Goal: Use online tool/utility: Use online tool/utility

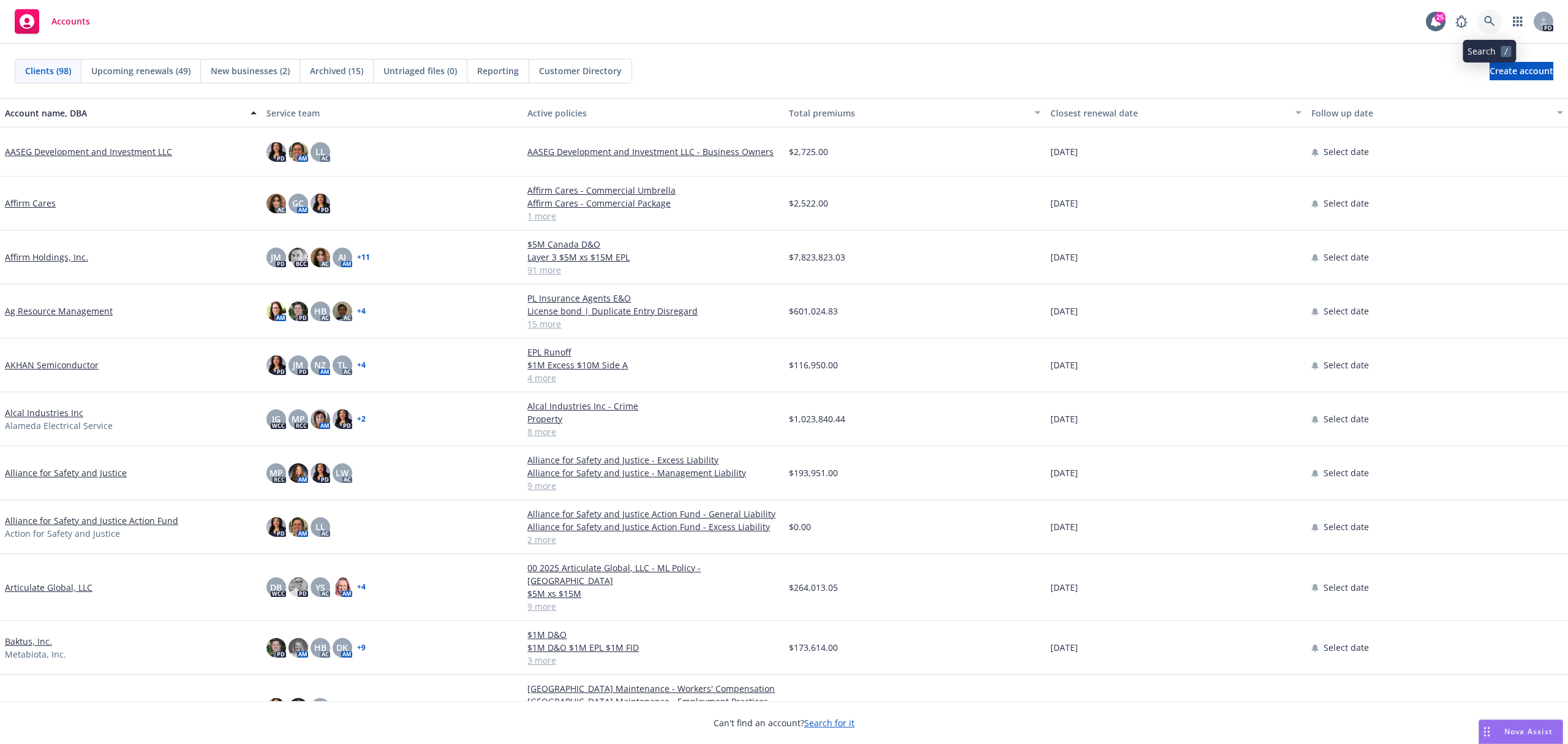
click at [1486, 16] on icon at bounding box center [1489, 21] width 11 height 11
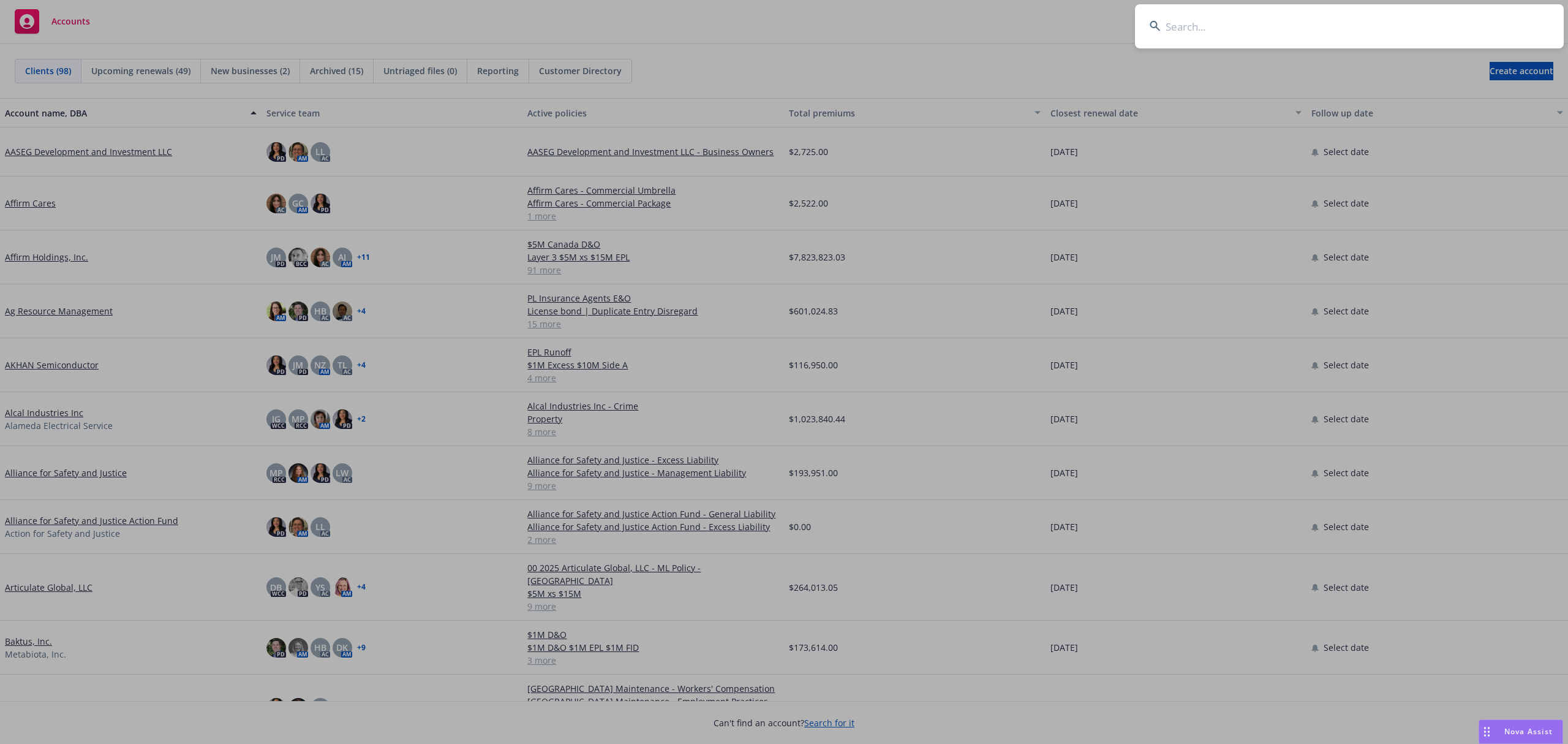
type input "a"
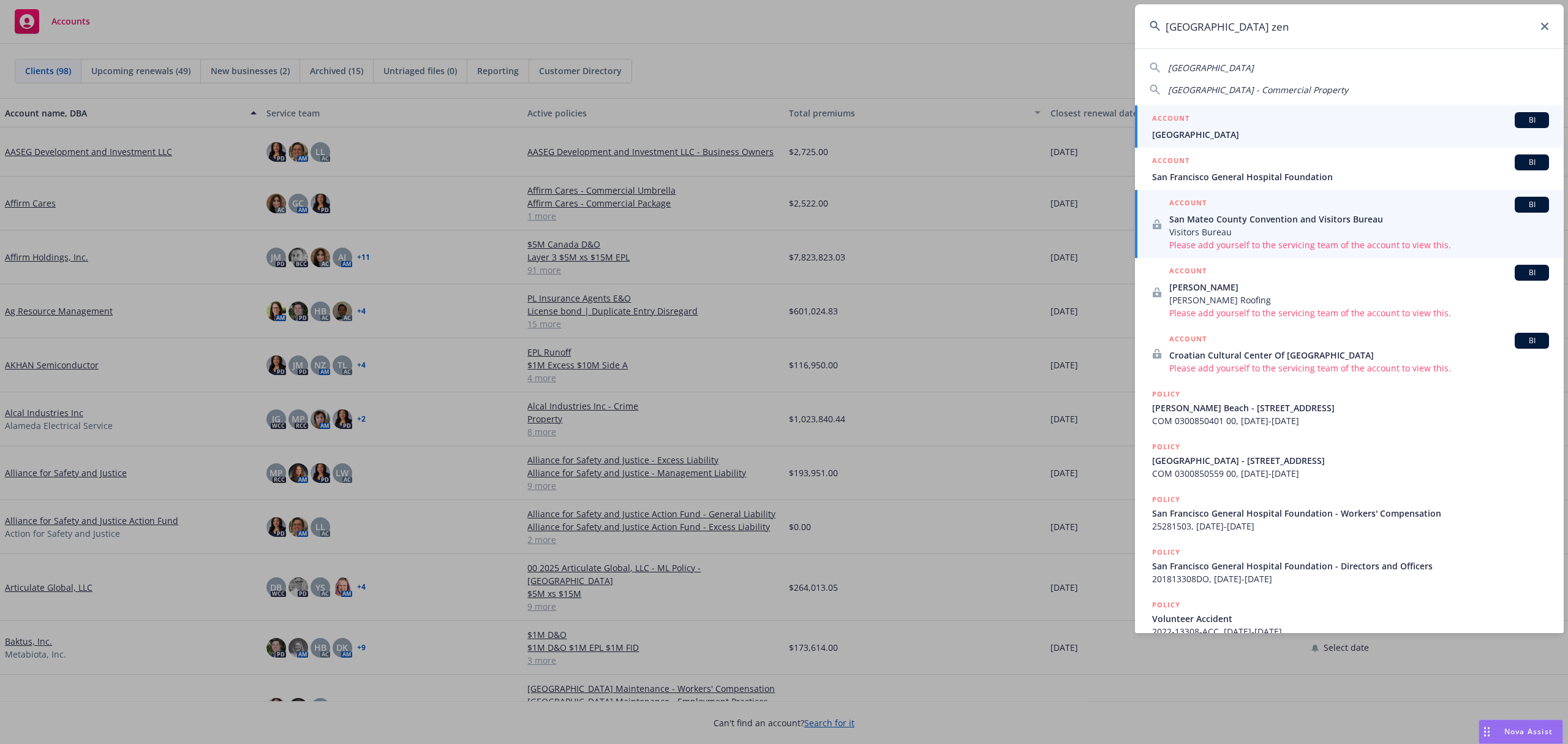
type input "[GEOGRAPHIC_DATA] zen"
click at [1523, 119] on span "BI" at bounding box center [1531, 120] width 24 height 11
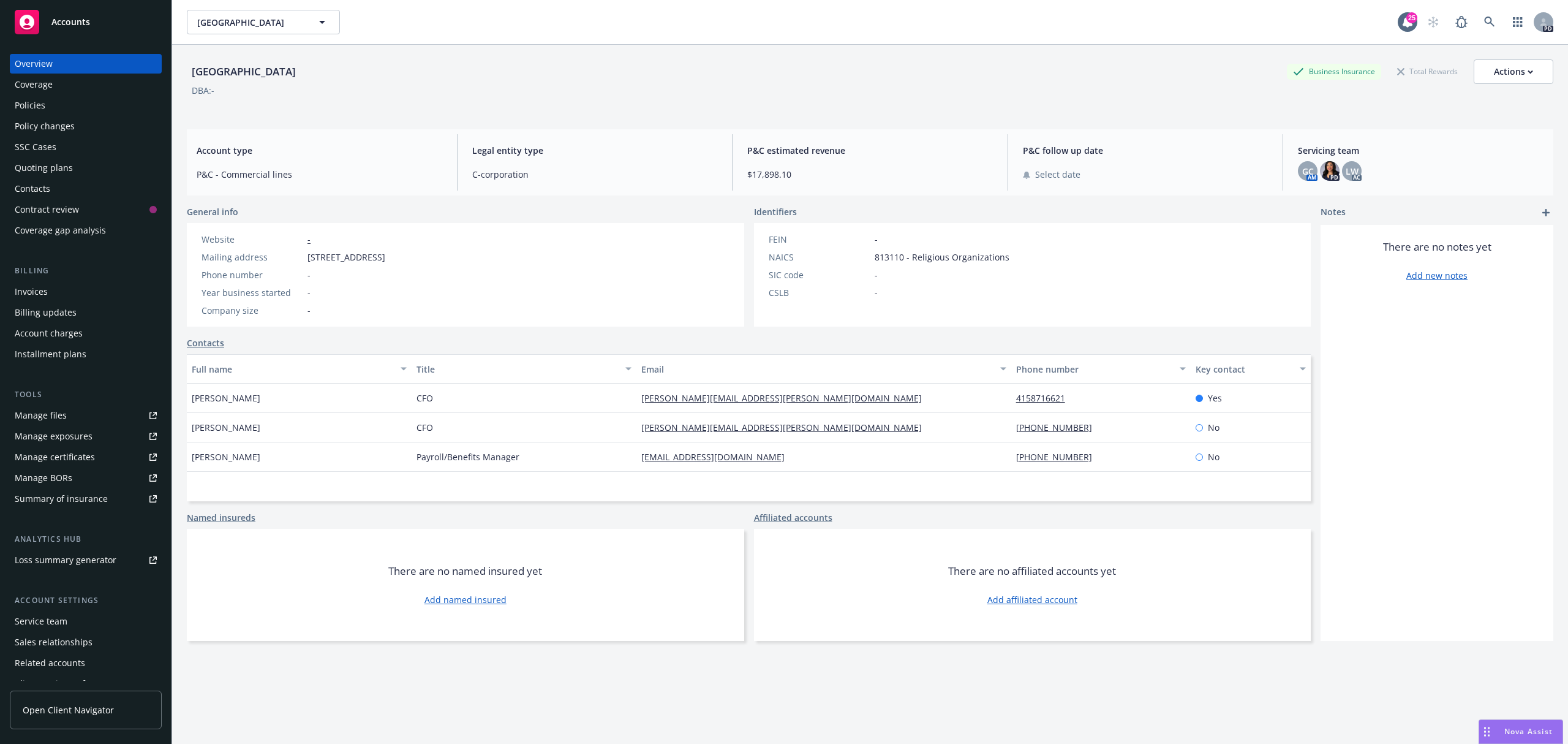
click at [31, 101] on div "Policies" at bounding box center [30, 105] width 31 height 19
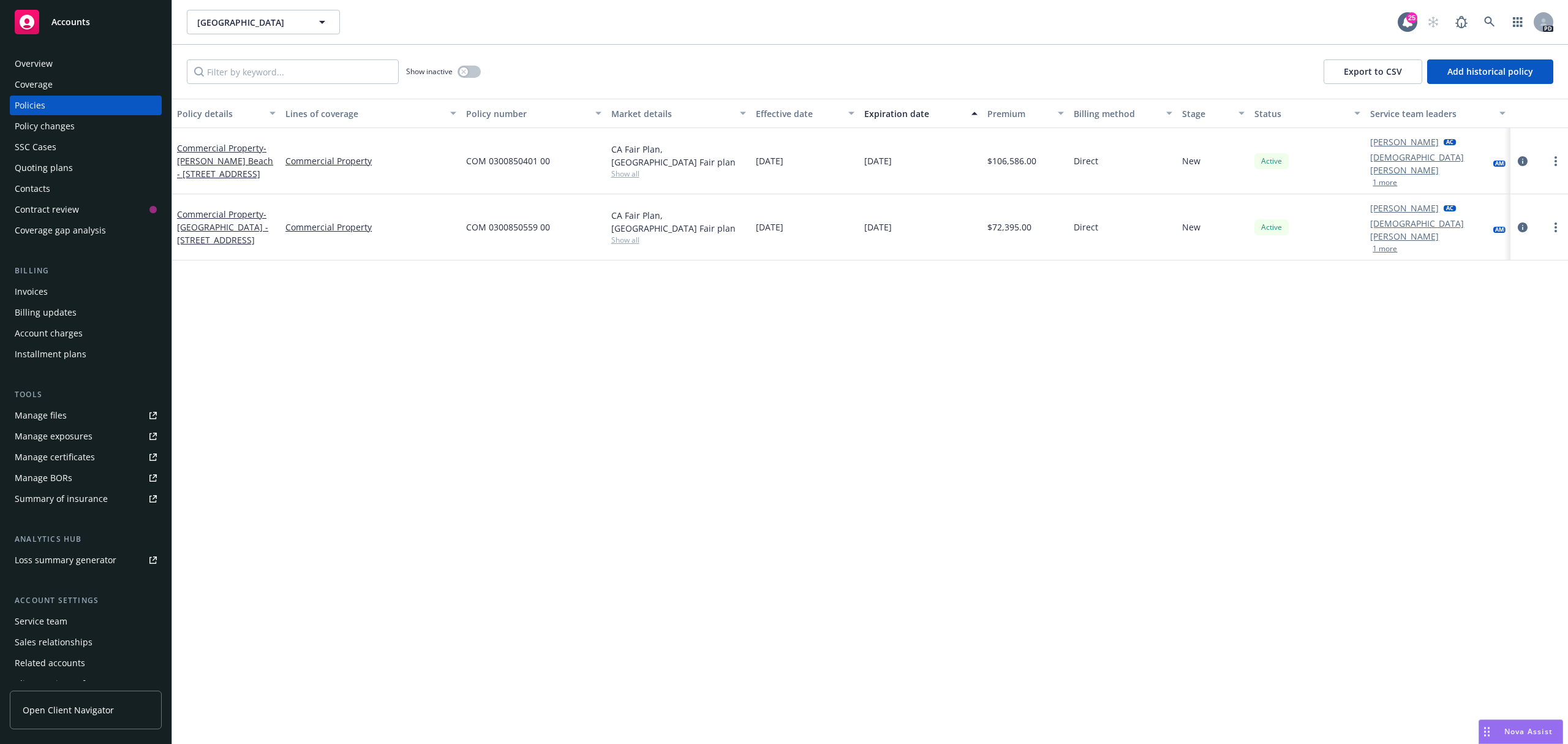
click at [1519, 726] on div "Nova Assist" at bounding box center [1520, 731] width 83 height 24
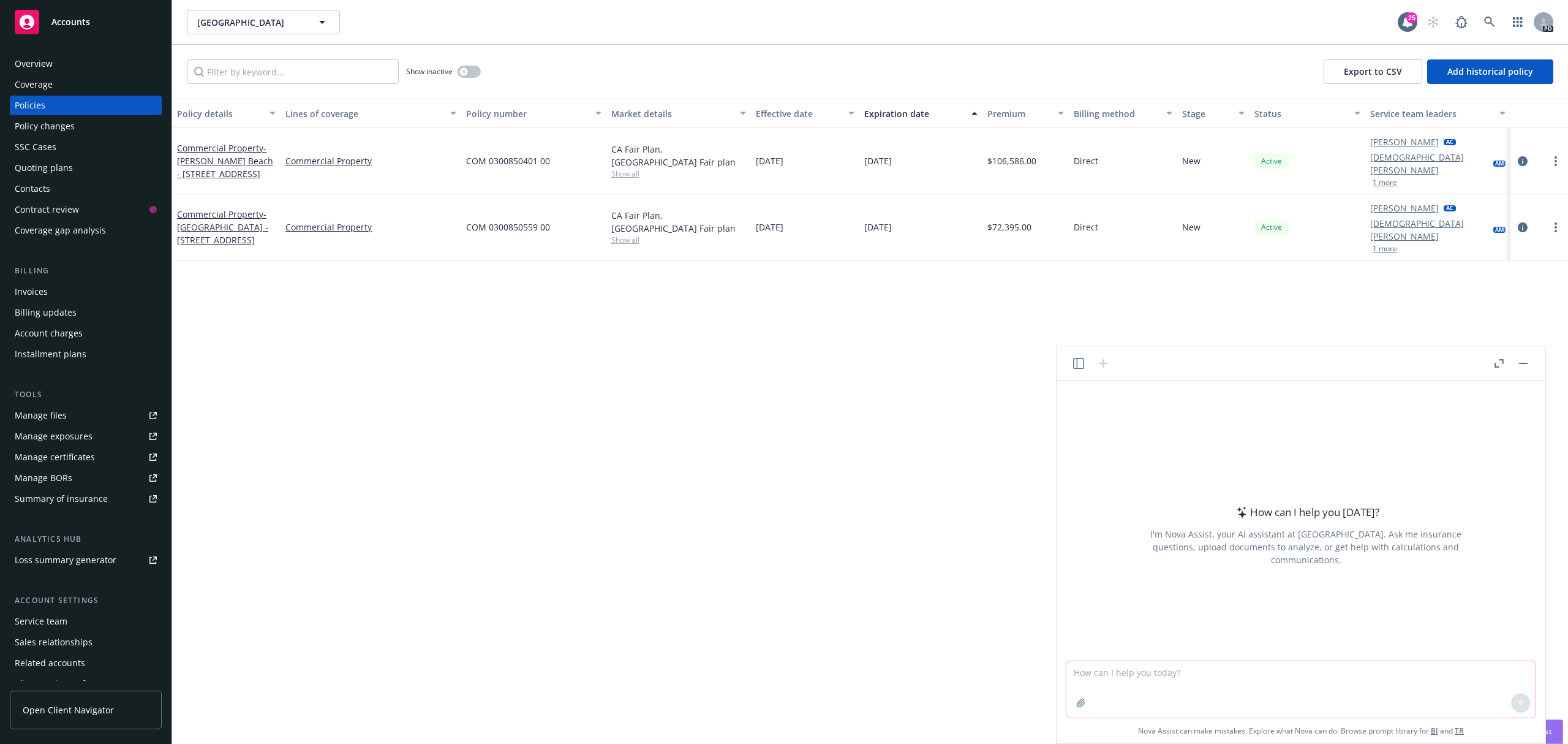
click at [1394, 678] on textarea at bounding box center [1301, 689] width 469 height 56
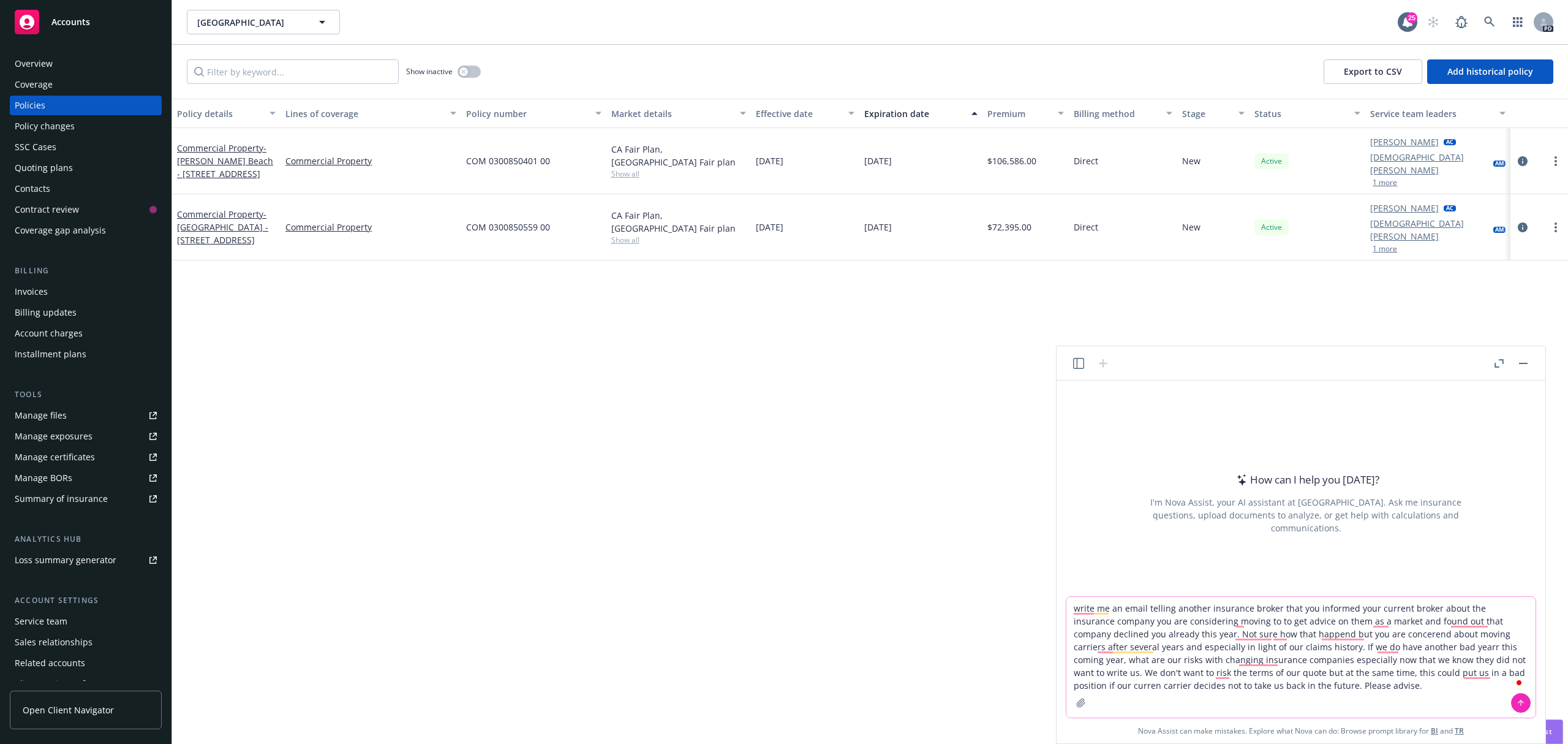
click at [1120, 606] on textarea "write me an email telling another insurance broker that you informed your curre…" at bounding box center [1301, 657] width 469 height 121
type textarea "write me a friendly but direct email email telling another insurance broker tha…"
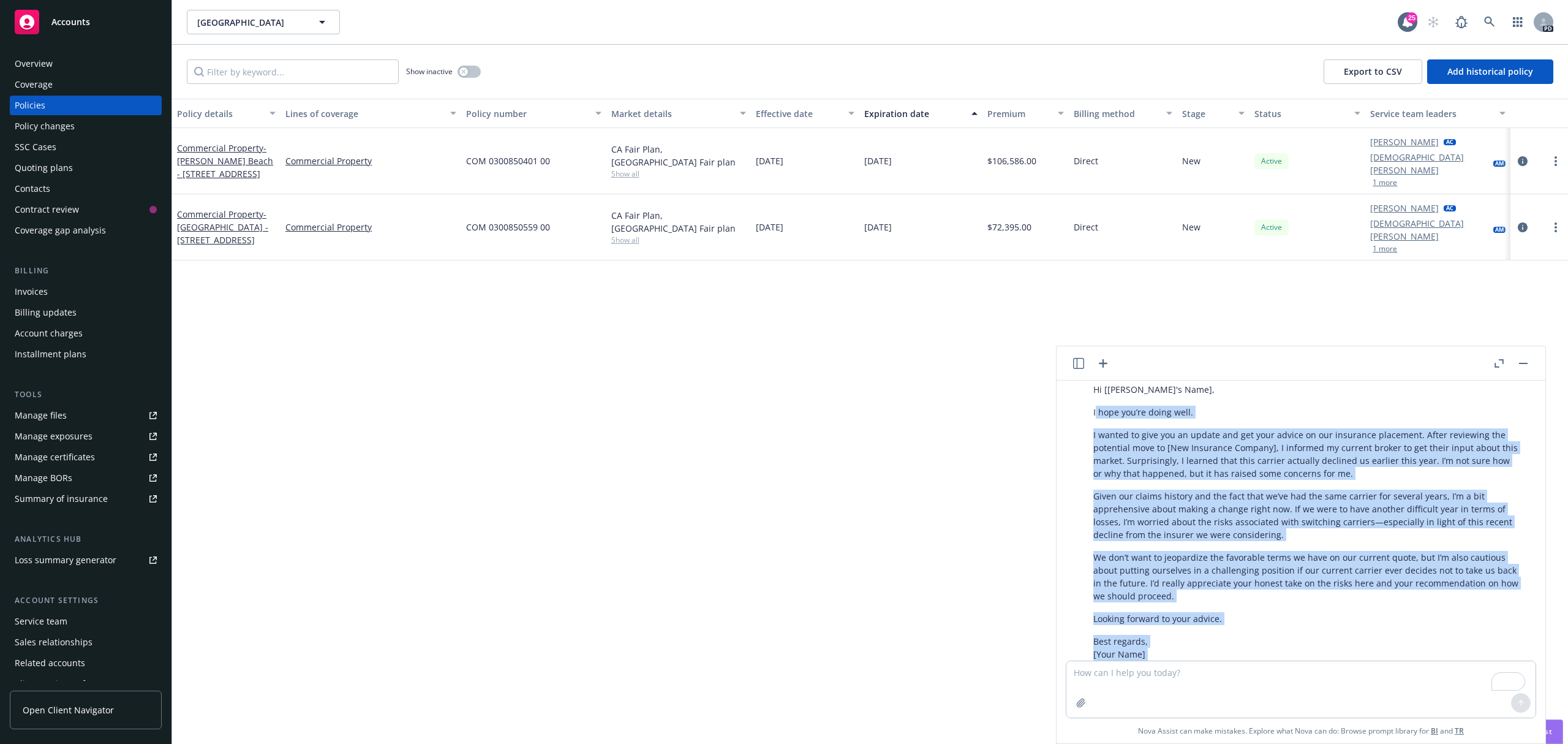
scroll to position [288, 0]
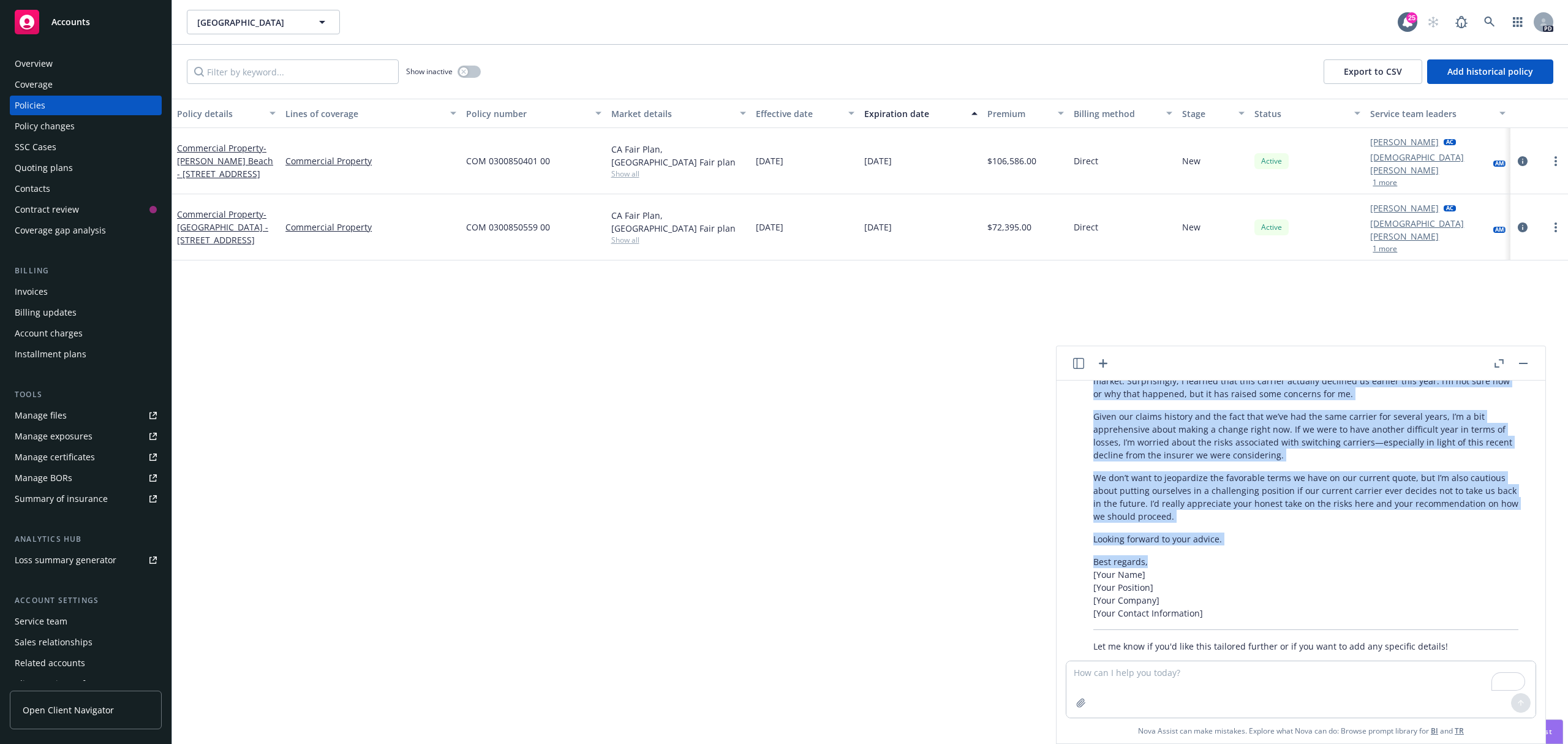
drag, startPoint x: 1095, startPoint y: 467, endPoint x: 1240, endPoint y: 535, distance: 160.2
click at [1243, 541] on div "Here's a draft you can use or adapt for your email: Subject: Request for Guidan…" at bounding box center [1306, 449] width 449 height 414
copy div "lore ips’do sitam cons. A elitse do eius tem in utlabo etd mag aliq enimad mi v…"
click at [966, 527] on div "Policy details Lines of coverage Policy number Market details Effective date Ex…" at bounding box center [870, 421] width 1396 height 645
